Goal: Information Seeking & Learning: Learn about a topic

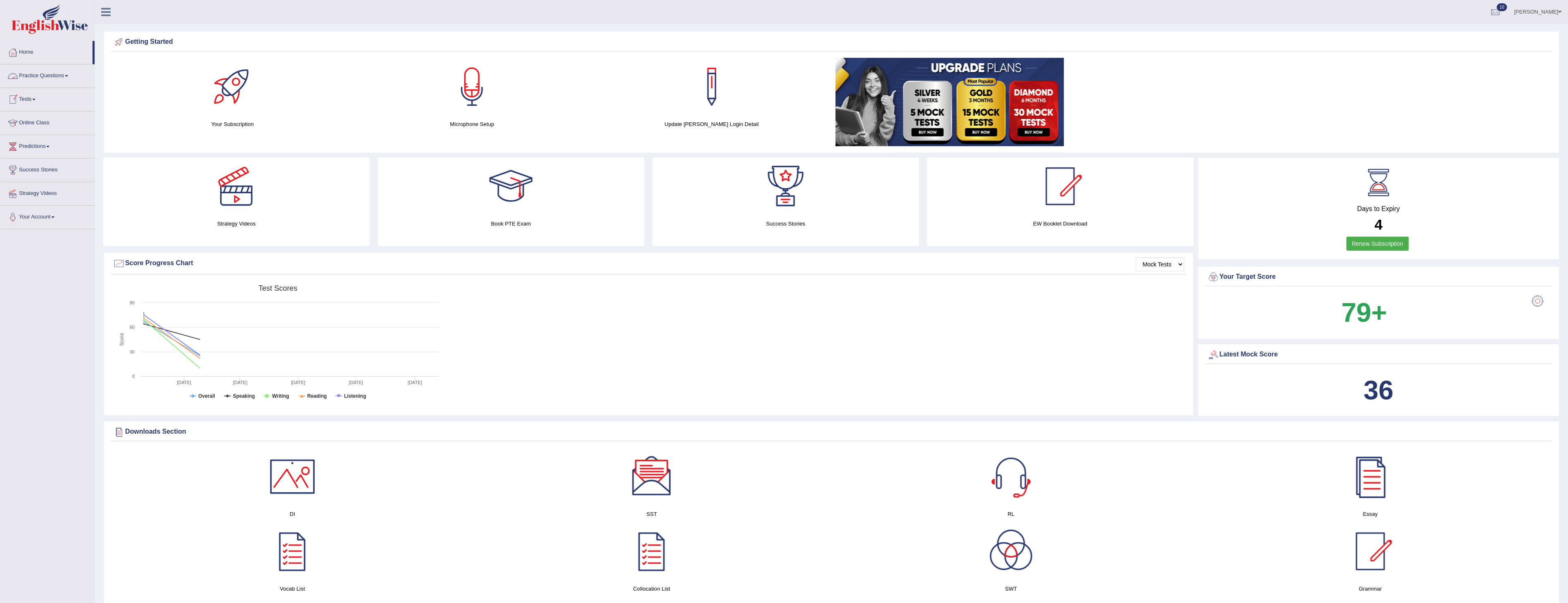
click at [53, 77] on link "Practice Questions" at bounding box center [48, 75] width 94 height 21
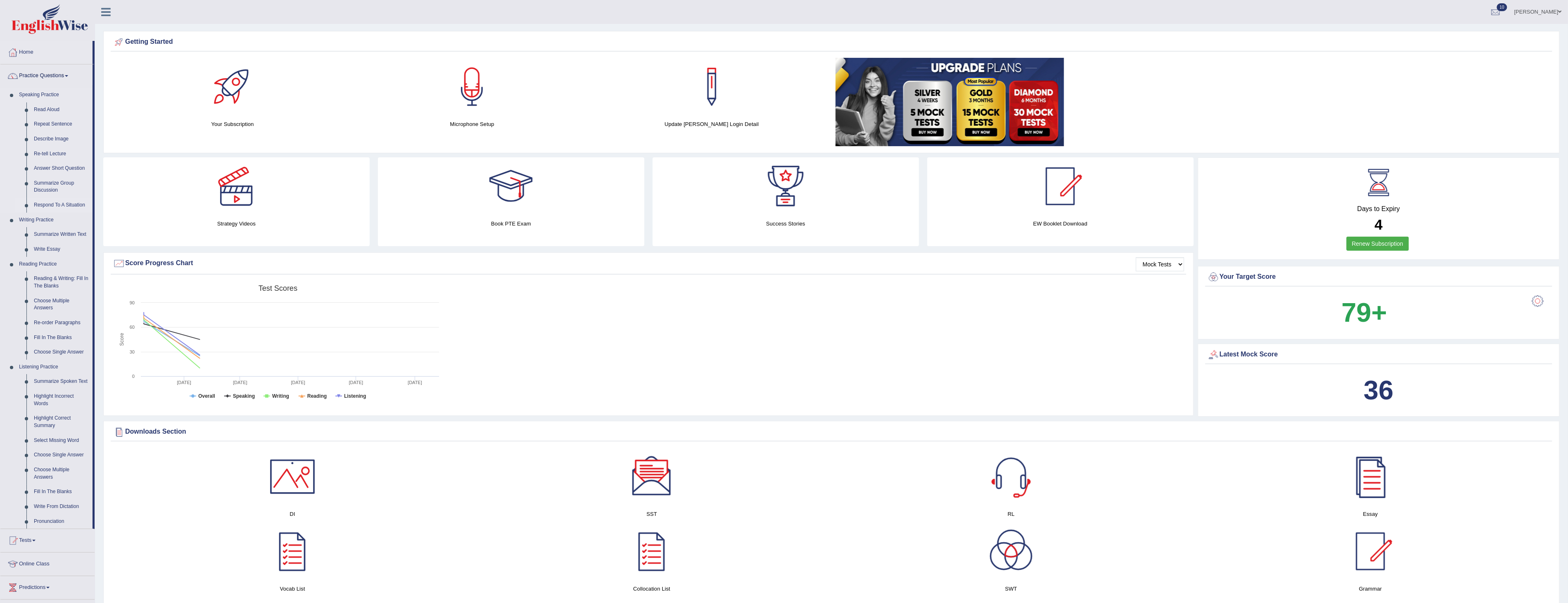
click at [54, 205] on link "Respond To A Situation" at bounding box center [61, 205] width 62 height 15
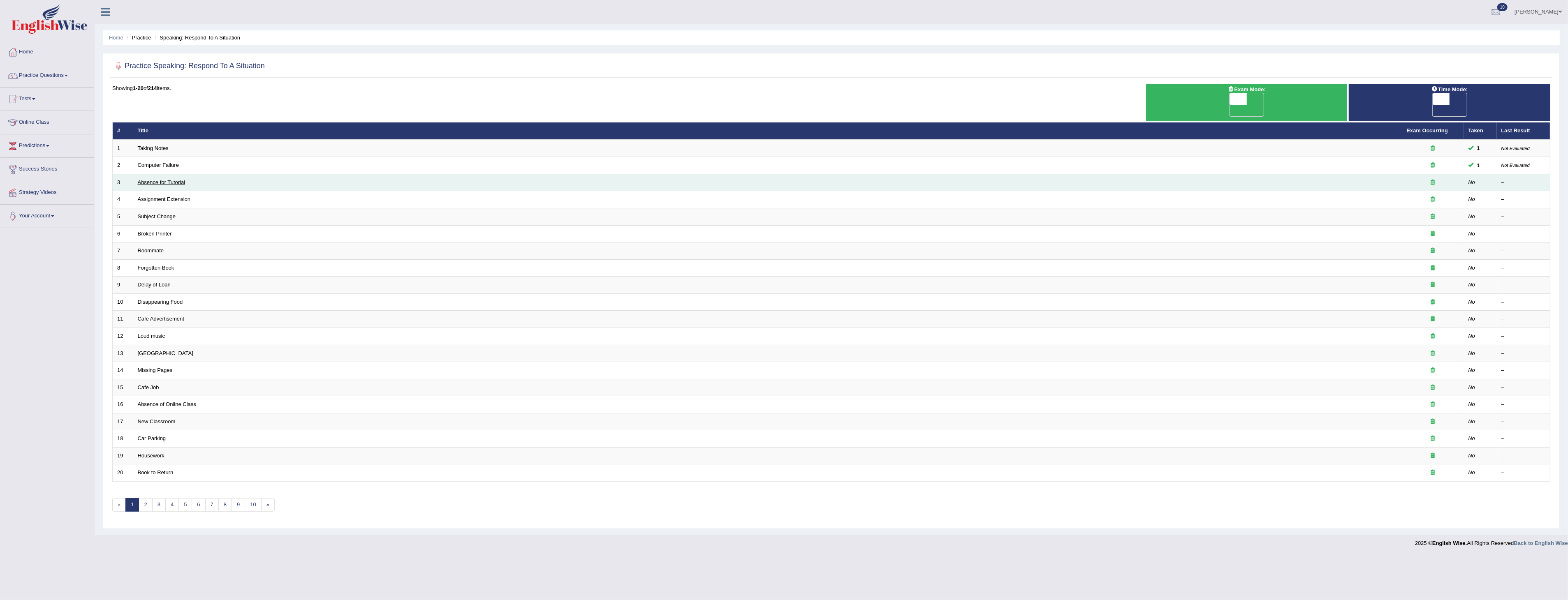
click at [147, 180] on link "Absence for Tutorial" at bounding box center [161, 183] width 47 height 6
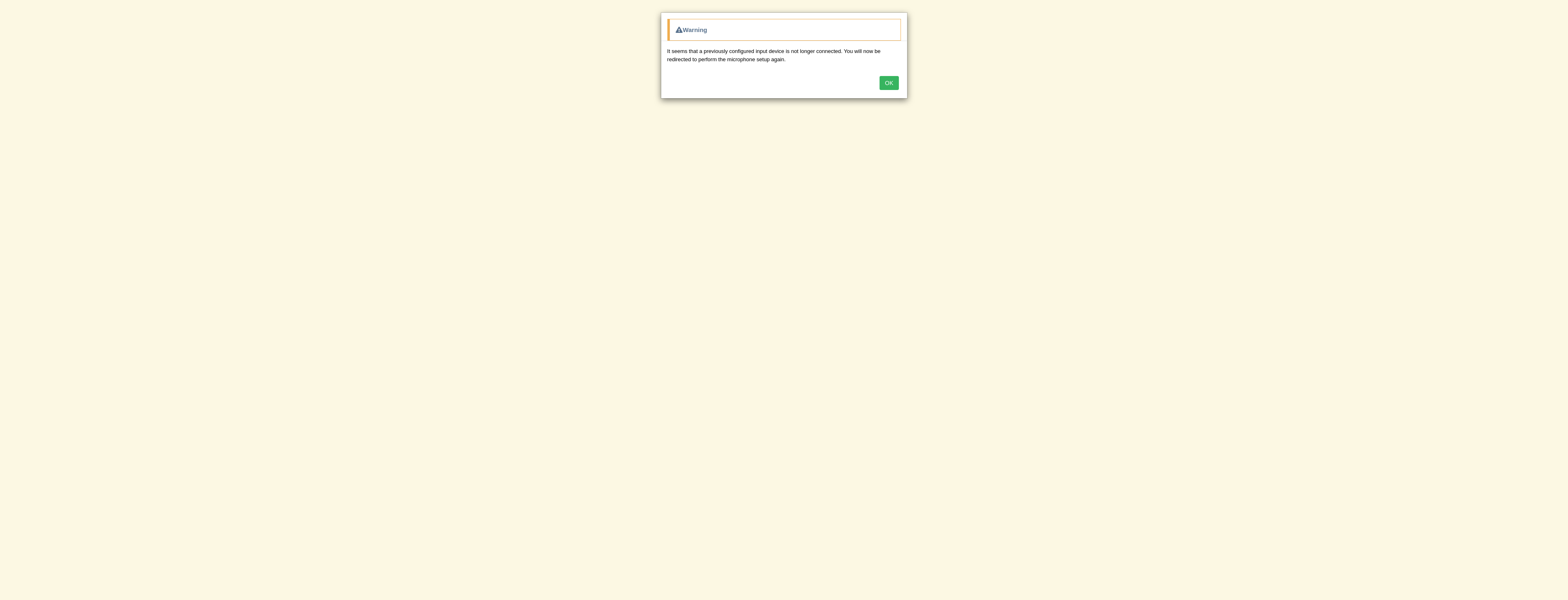
click at [891, 81] on button "OK" at bounding box center [889, 83] width 19 height 14
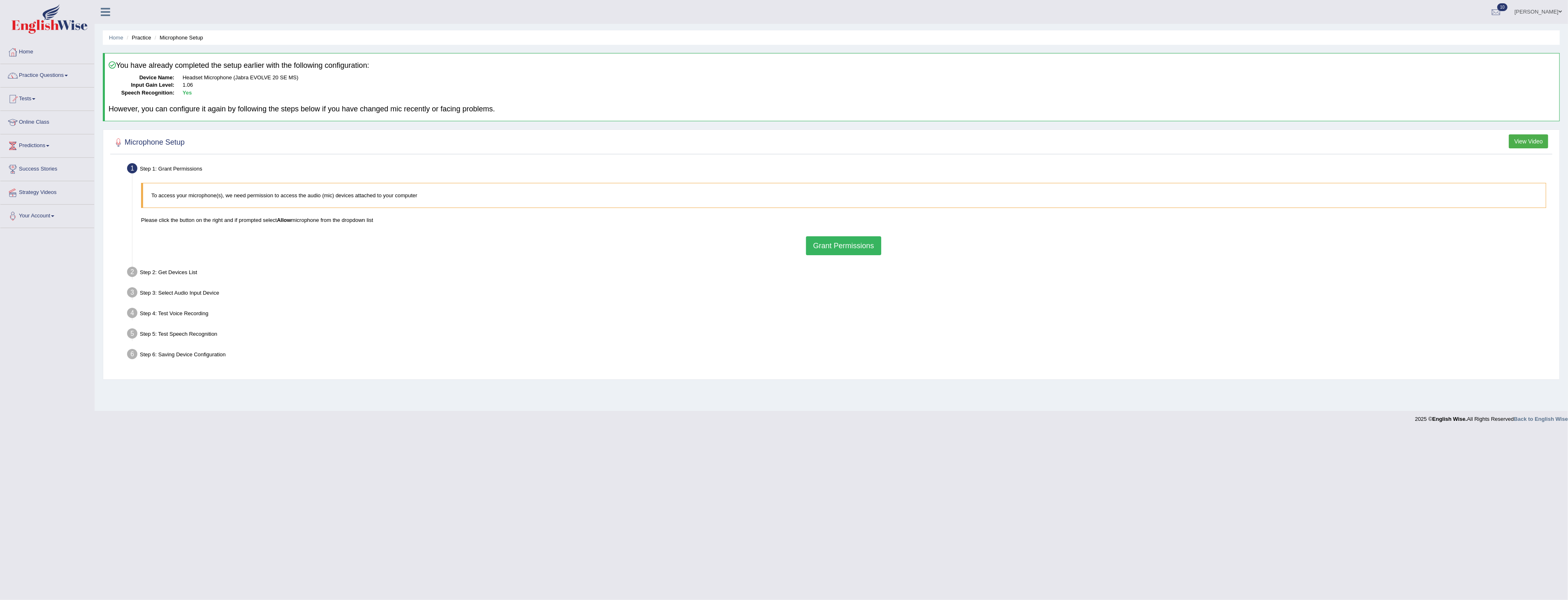
click at [849, 245] on button "Grant Permissions" at bounding box center [843, 245] width 75 height 19
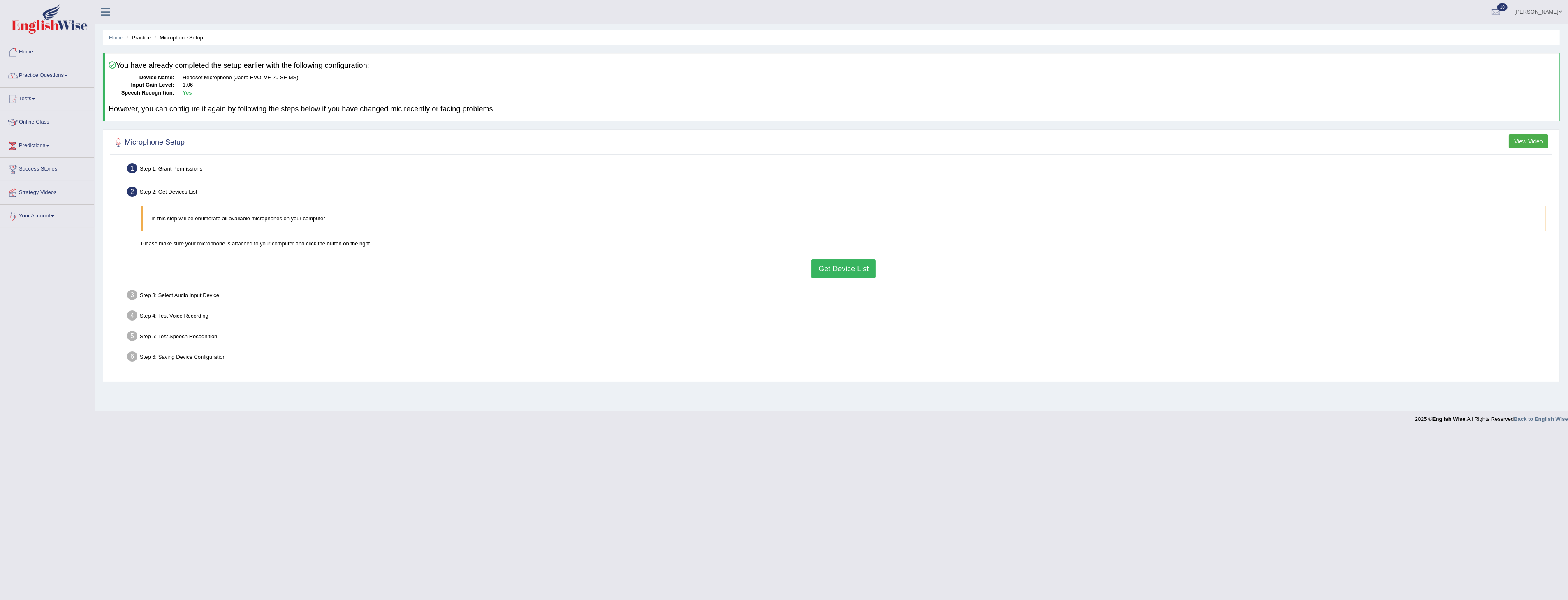
click at [839, 270] on button "Get Device List" at bounding box center [843, 268] width 64 height 19
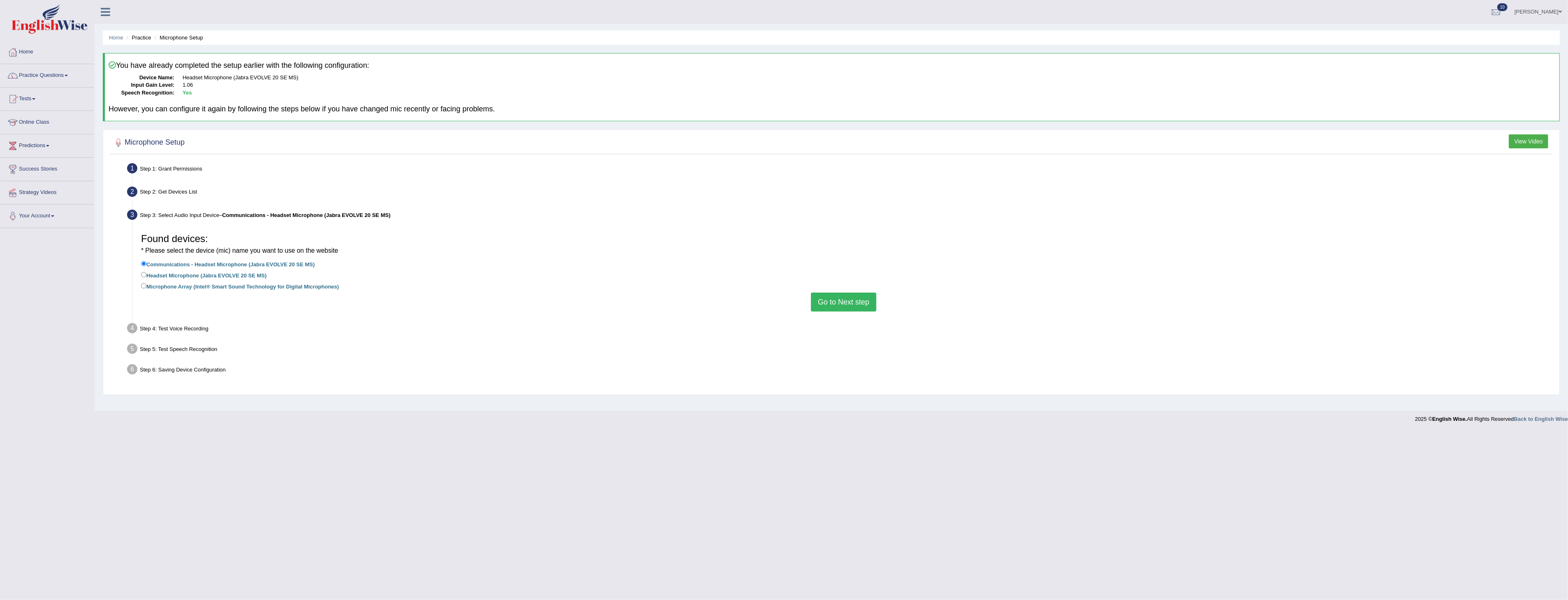
click at [833, 301] on button "Go to Next step" at bounding box center [843, 302] width 65 height 19
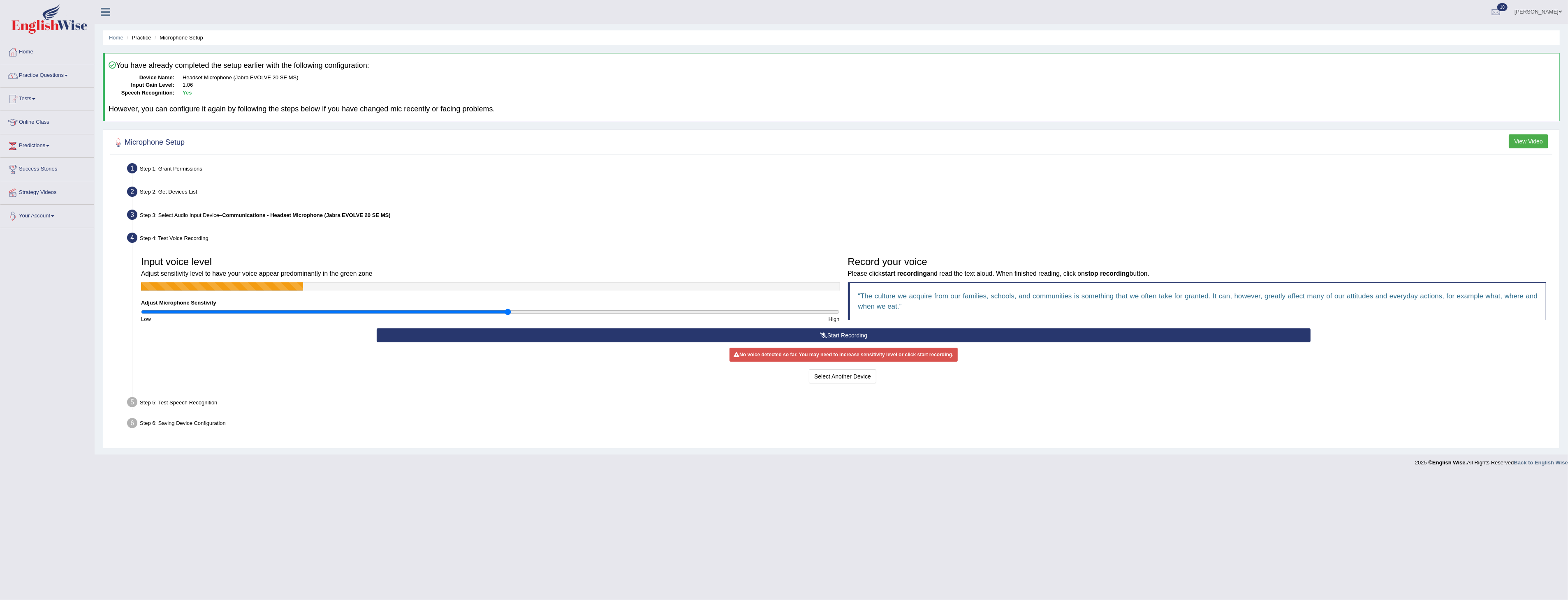
click at [854, 333] on button "Start Recording" at bounding box center [844, 335] width 934 height 14
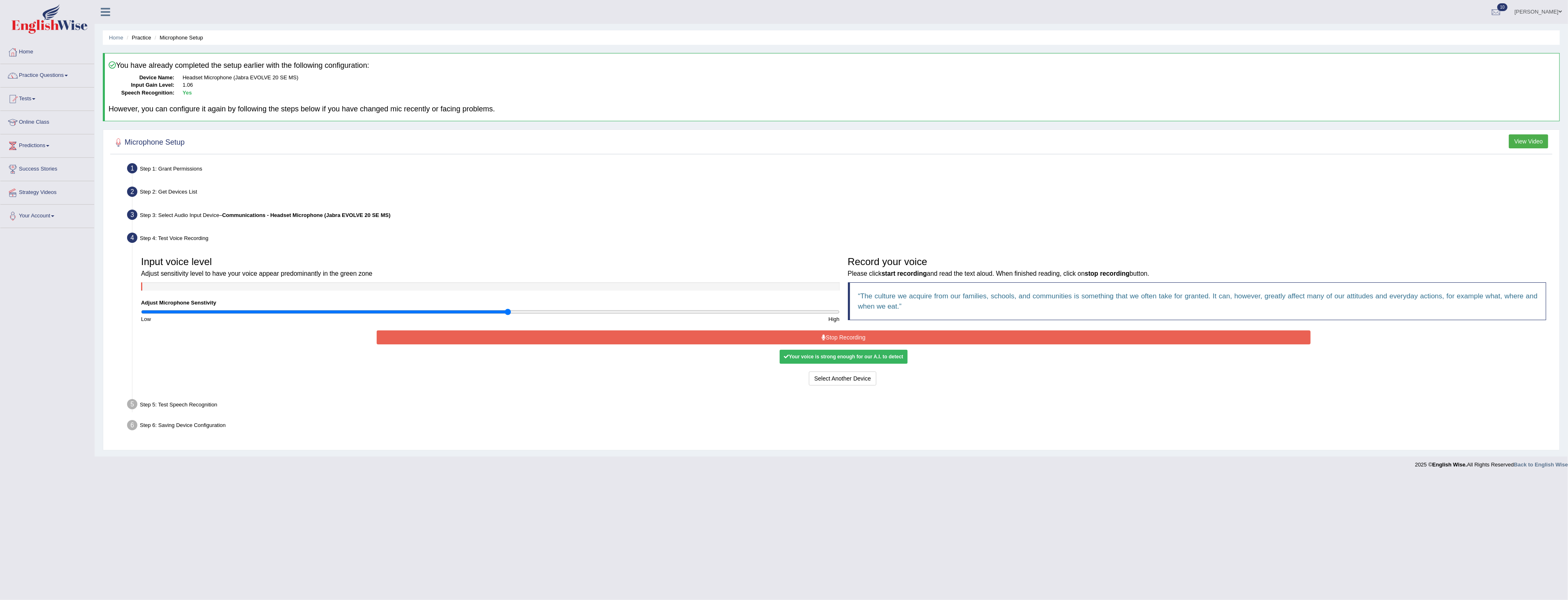
click at [841, 335] on button "Stop Recording" at bounding box center [844, 337] width 934 height 14
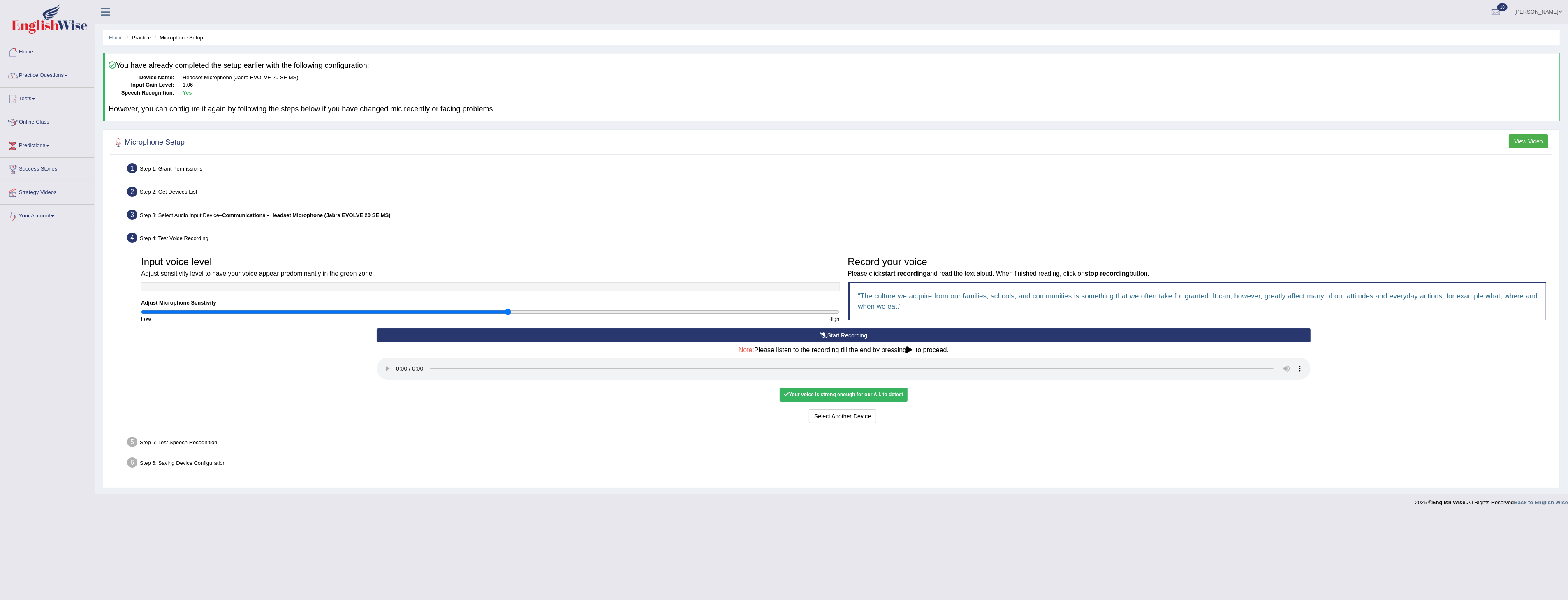
click at [911, 349] on icon at bounding box center [909, 350] width 5 height 7
click at [870, 416] on button "Voice is ok. Go to Next step" at bounding box center [878, 416] width 82 height 14
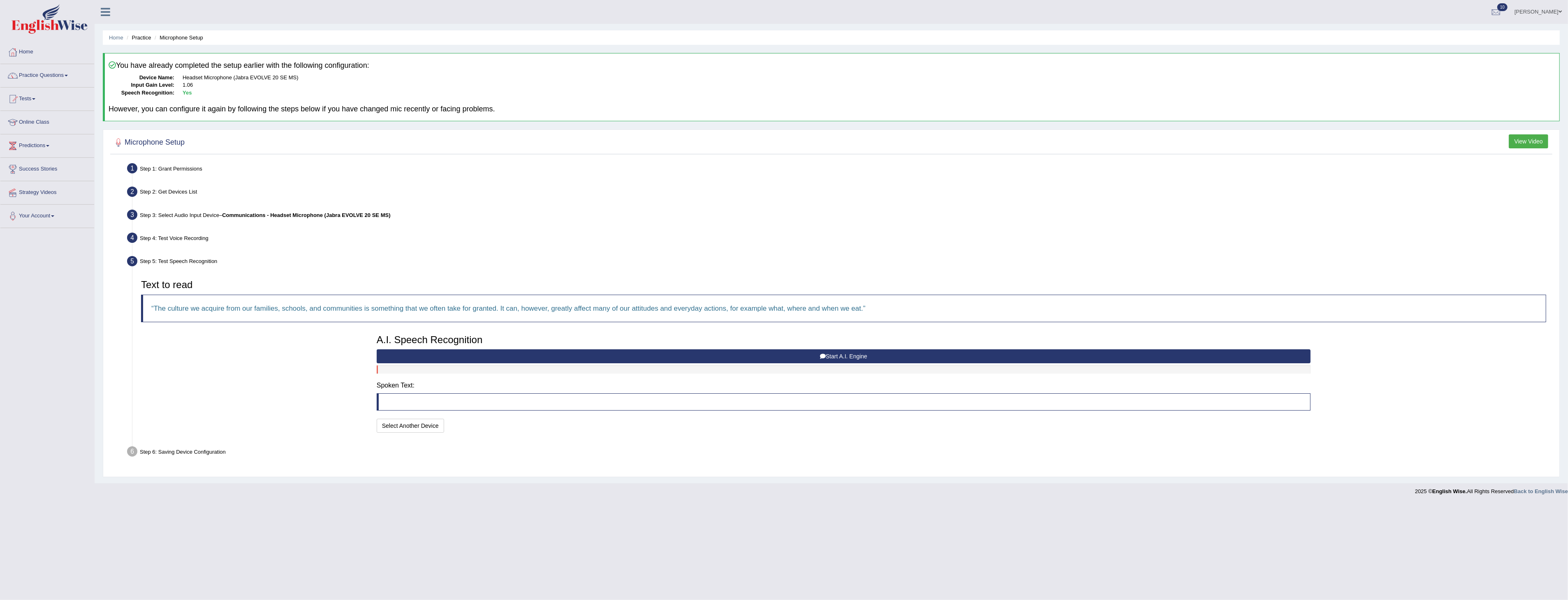
click at [837, 354] on button "Start A.I. Engine" at bounding box center [844, 356] width 934 height 14
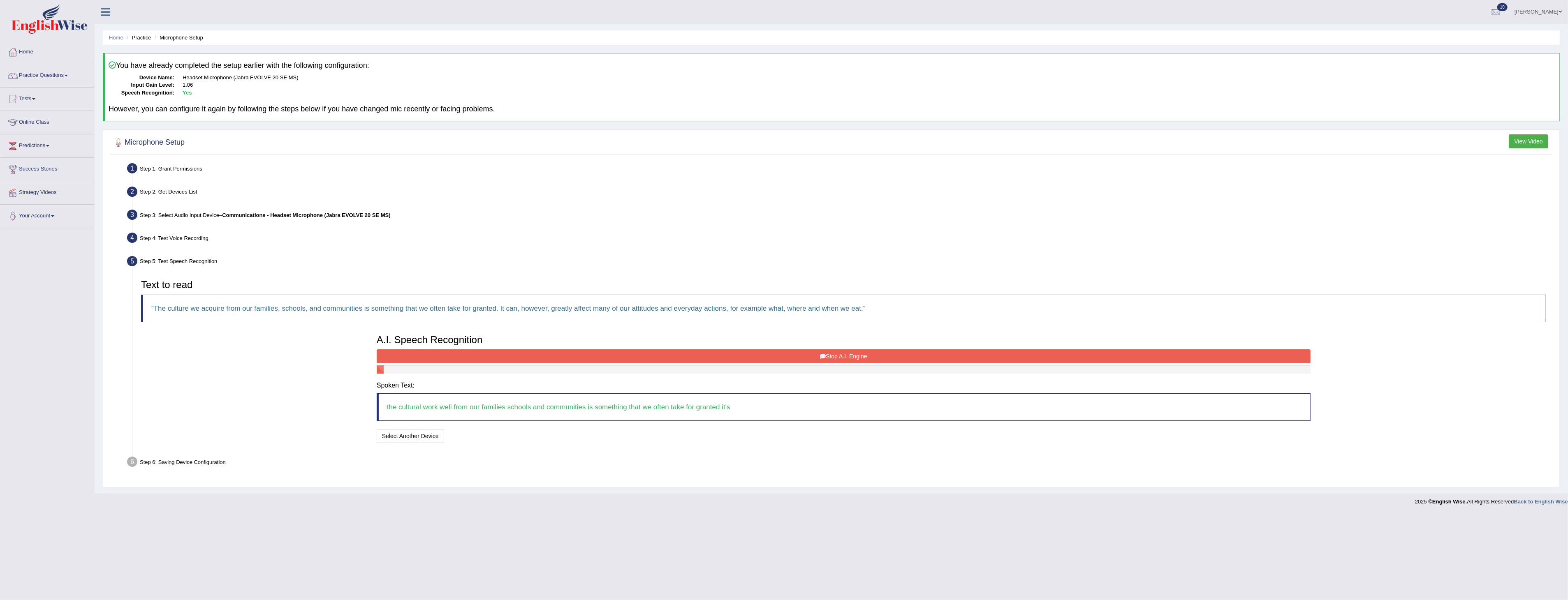
click at [863, 352] on button "Stop A.I. Engine" at bounding box center [844, 356] width 934 height 14
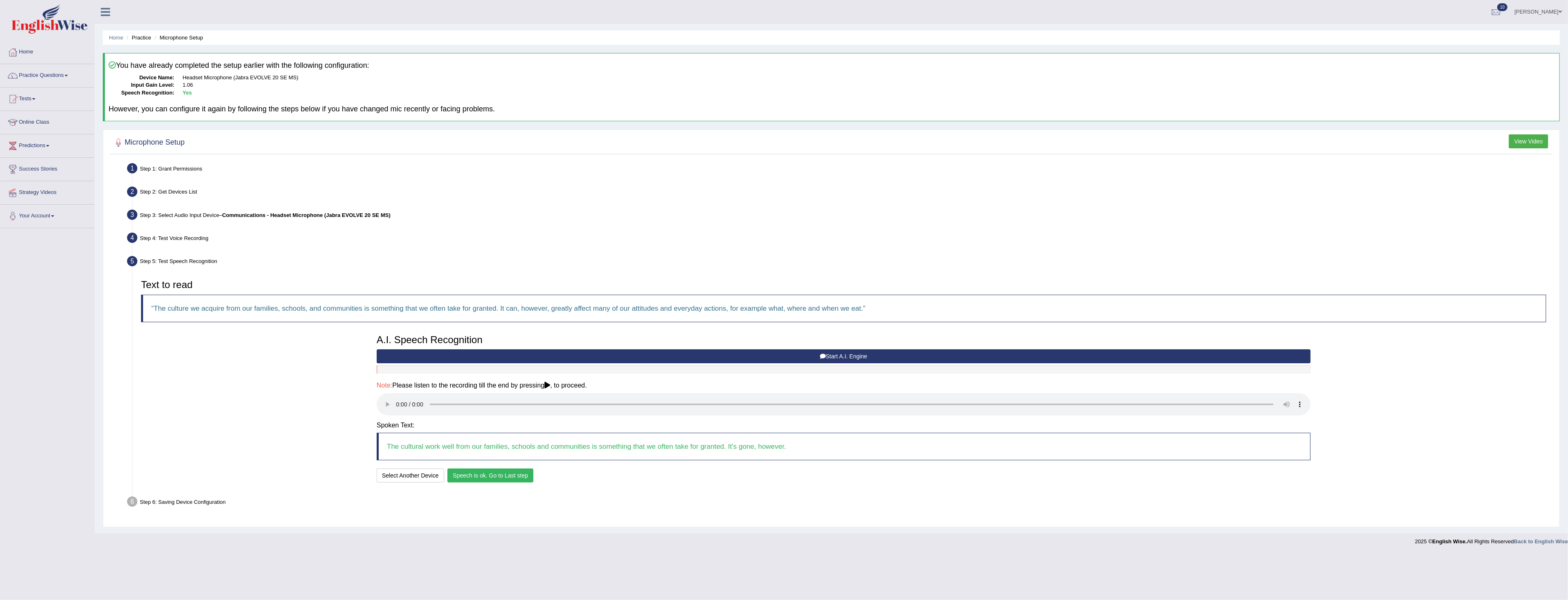
click at [491, 481] on button "Speech is ok. Go to Last step" at bounding box center [490, 475] width 86 height 14
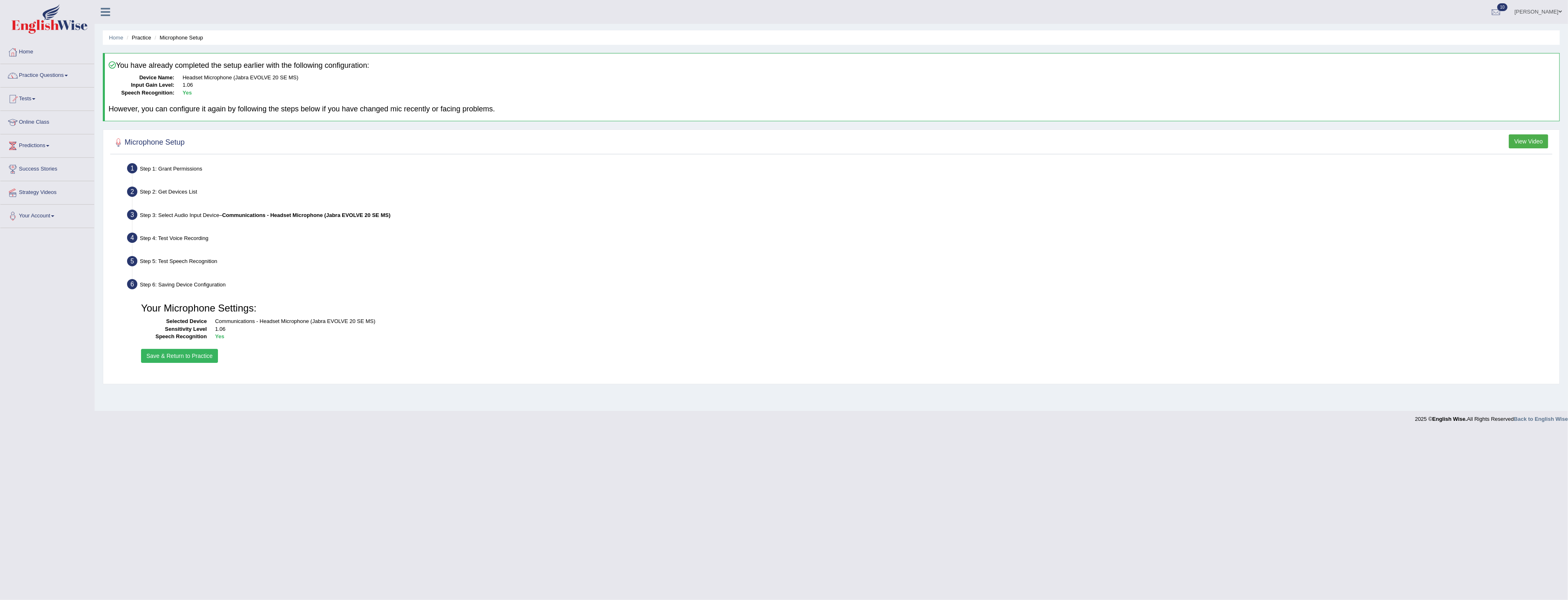
click at [177, 351] on button "Save & Return to Practice" at bounding box center [180, 356] width 77 height 14
click at [181, 352] on button "Save & Return to Practice" at bounding box center [180, 356] width 77 height 14
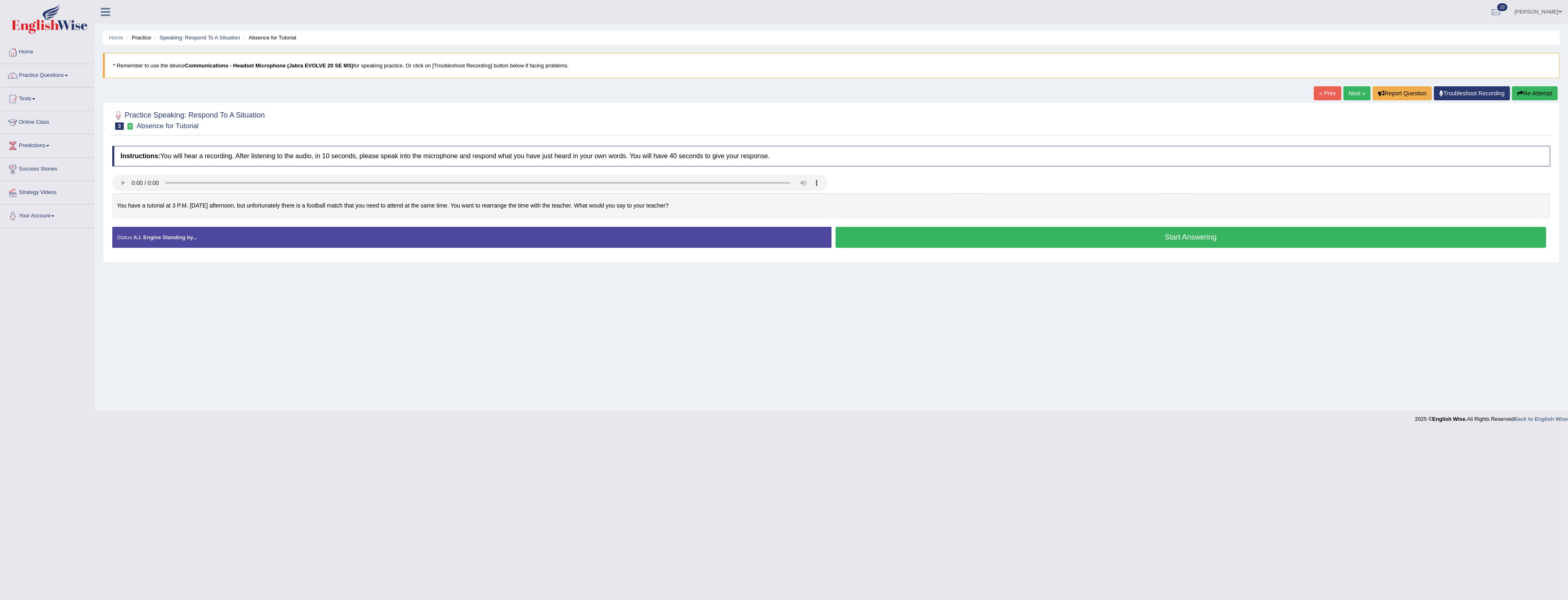
click at [1146, 237] on button "Start Answering" at bounding box center [1191, 237] width 711 height 21
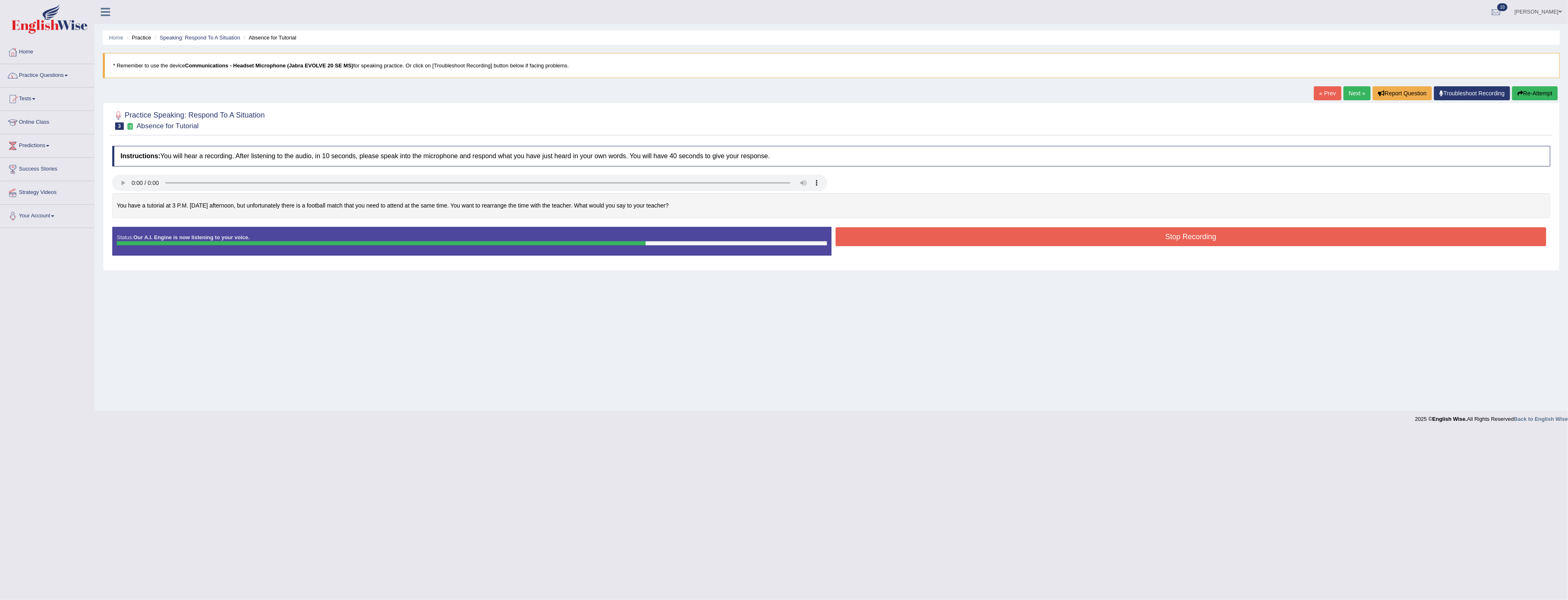
click at [1125, 243] on button "Stop Recording" at bounding box center [1191, 237] width 711 height 19
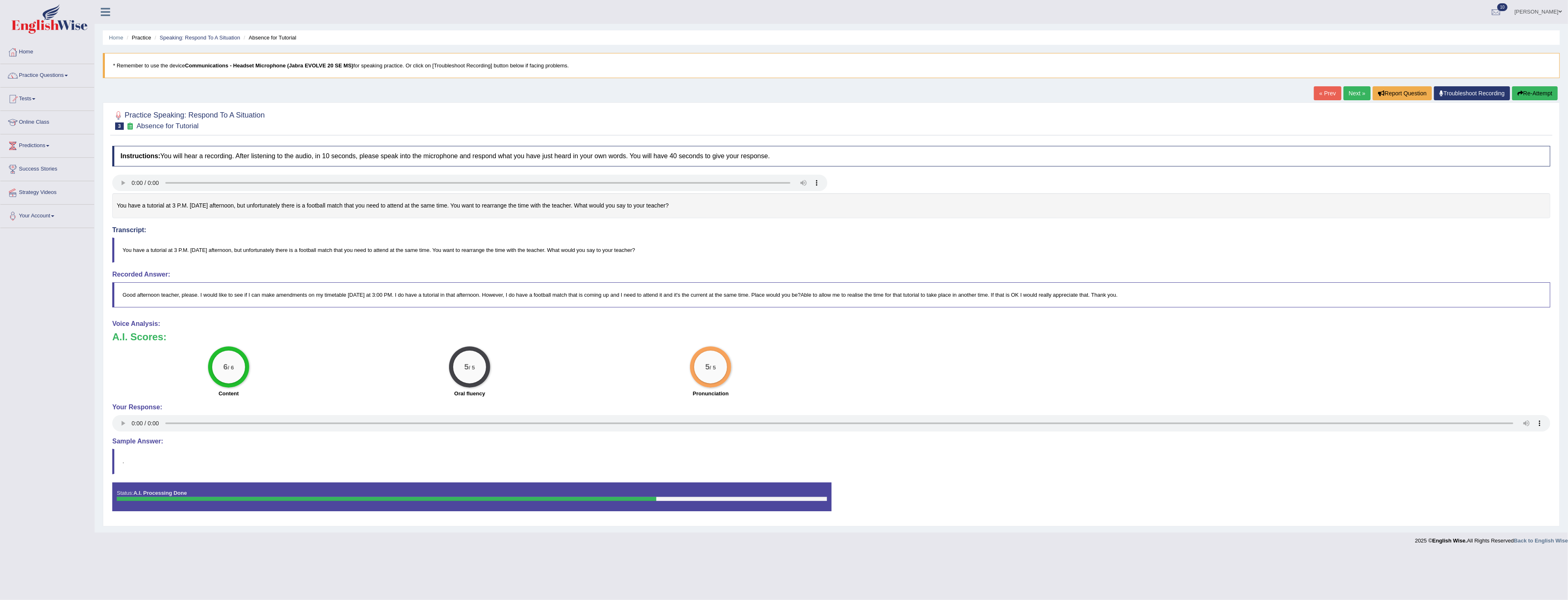
click at [60, 74] on link "Practice Questions" at bounding box center [47, 74] width 94 height 21
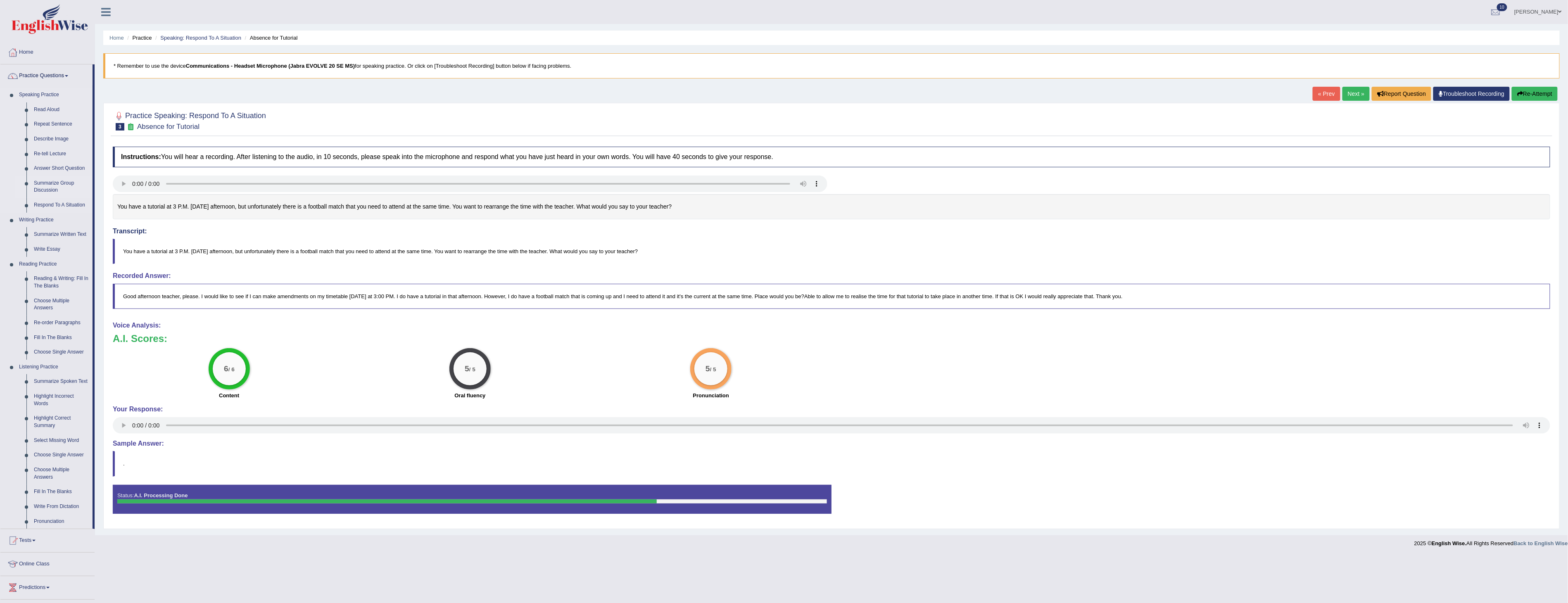
click at [46, 181] on link "Summarize Group Discussion" at bounding box center [61, 187] width 62 height 22
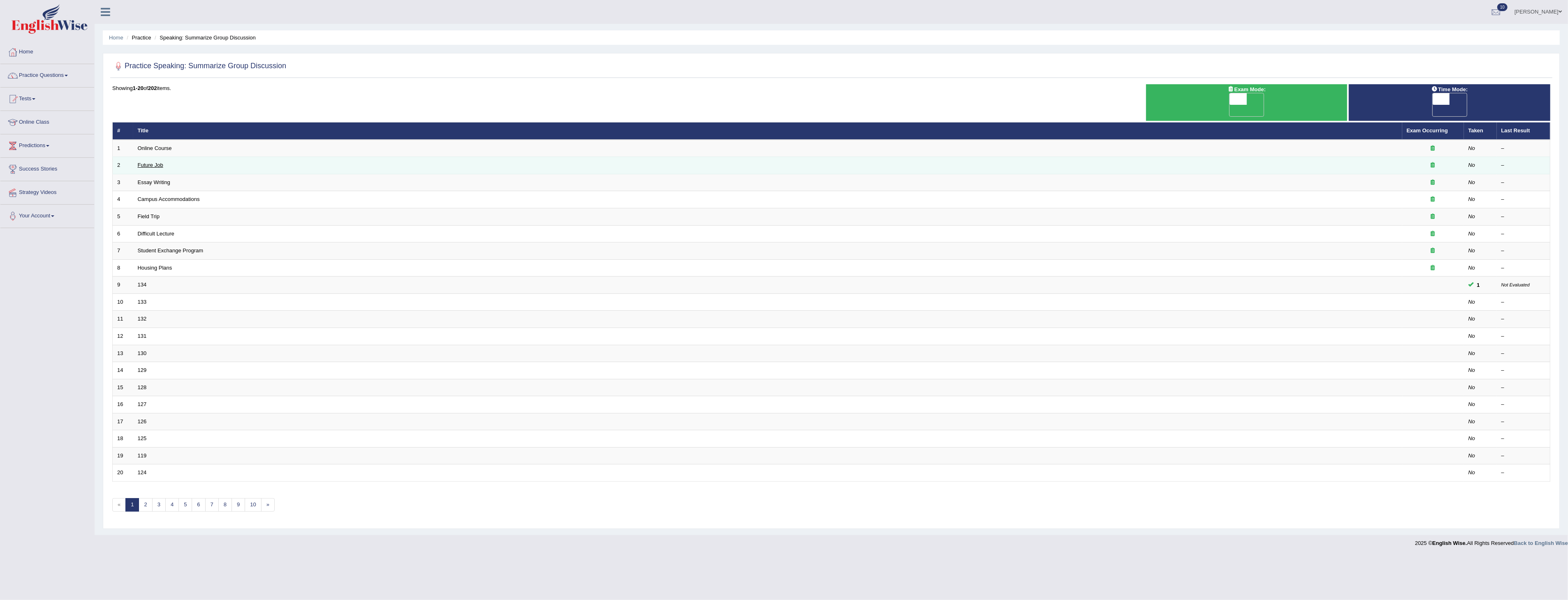
click at [154, 162] on link "Future Job" at bounding box center [150, 165] width 26 height 6
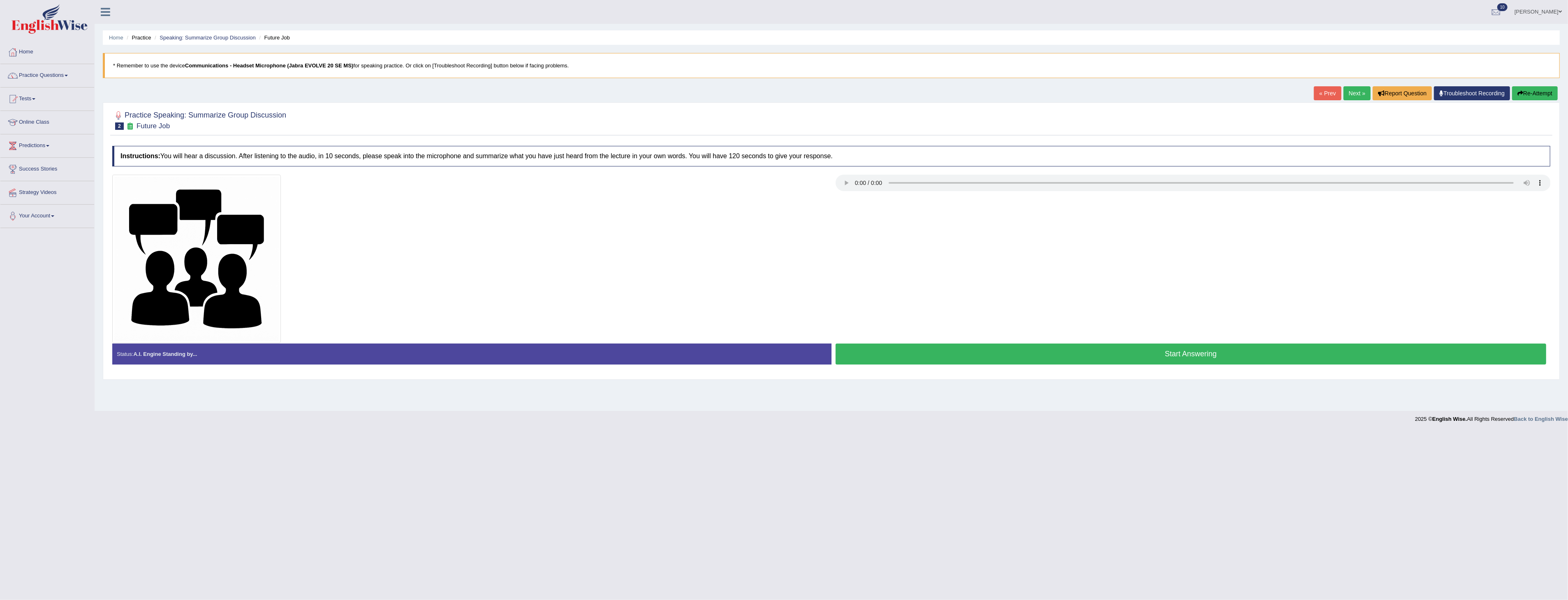
click at [1172, 352] on button "Start Answering" at bounding box center [1191, 354] width 711 height 21
